Goal: Information Seeking & Learning: Learn about a topic

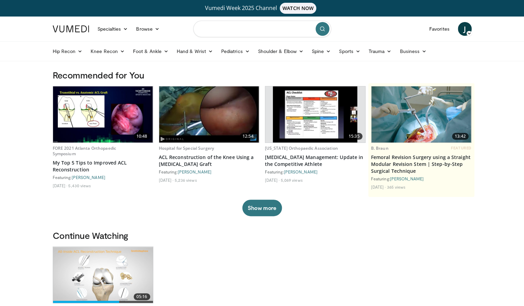
click at [229, 31] on input "Search topics, interventions" at bounding box center [262, 29] width 138 height 17
type input "**********"
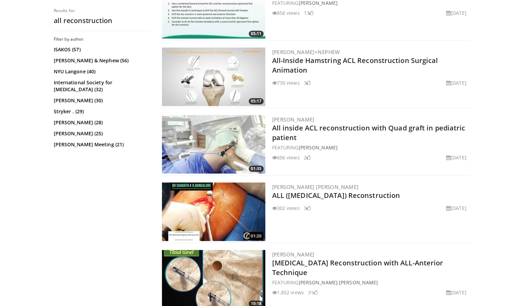
scroll to position [288, 0]
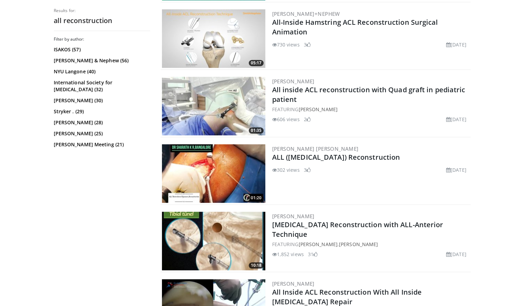
click at [210, 172] on img at bounding box center [213, 173] width 103 height 59
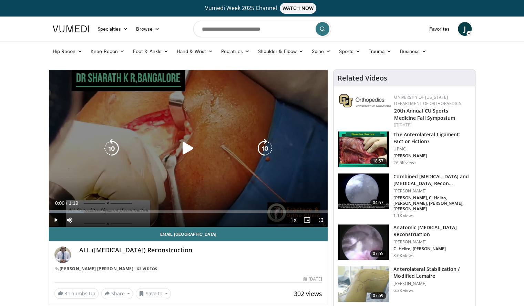
click at [191, 157] on icon "Video Player" at bounding box center [188, 148] width 19 height 19
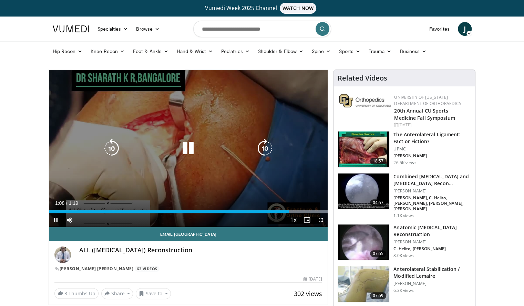
click at [215, 136] on div "10 seconds Tap to unmute" at bounding box center [188, 148] width 279 height 157
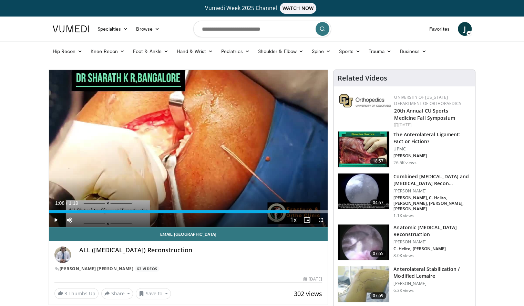
click at [362, 153] on img at bounding box center [363, 150] width 51 height 36
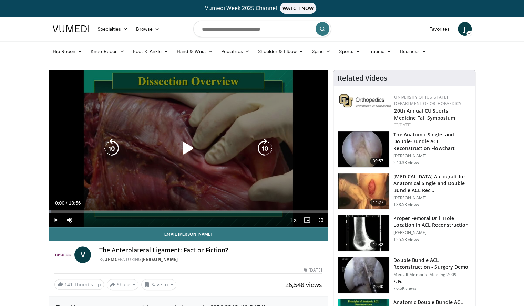
click at [214, 144] on div "Video Player" at bounding box center [188, 149] width 168 height 14
click at [188, 148] on icon "Video Player" at bounding box center [188, 148] width 19 height 19
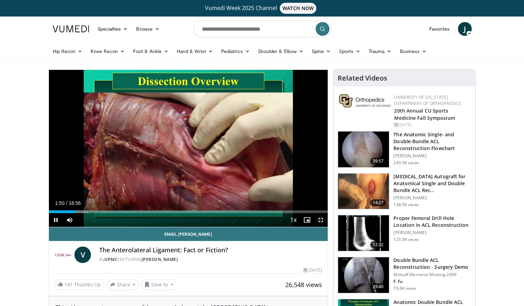
click at [319, 220] on span "Video Player" at bounding box center [321, 220] width 14 height 14
